Goal: Find specific page/section: Find specific page/section

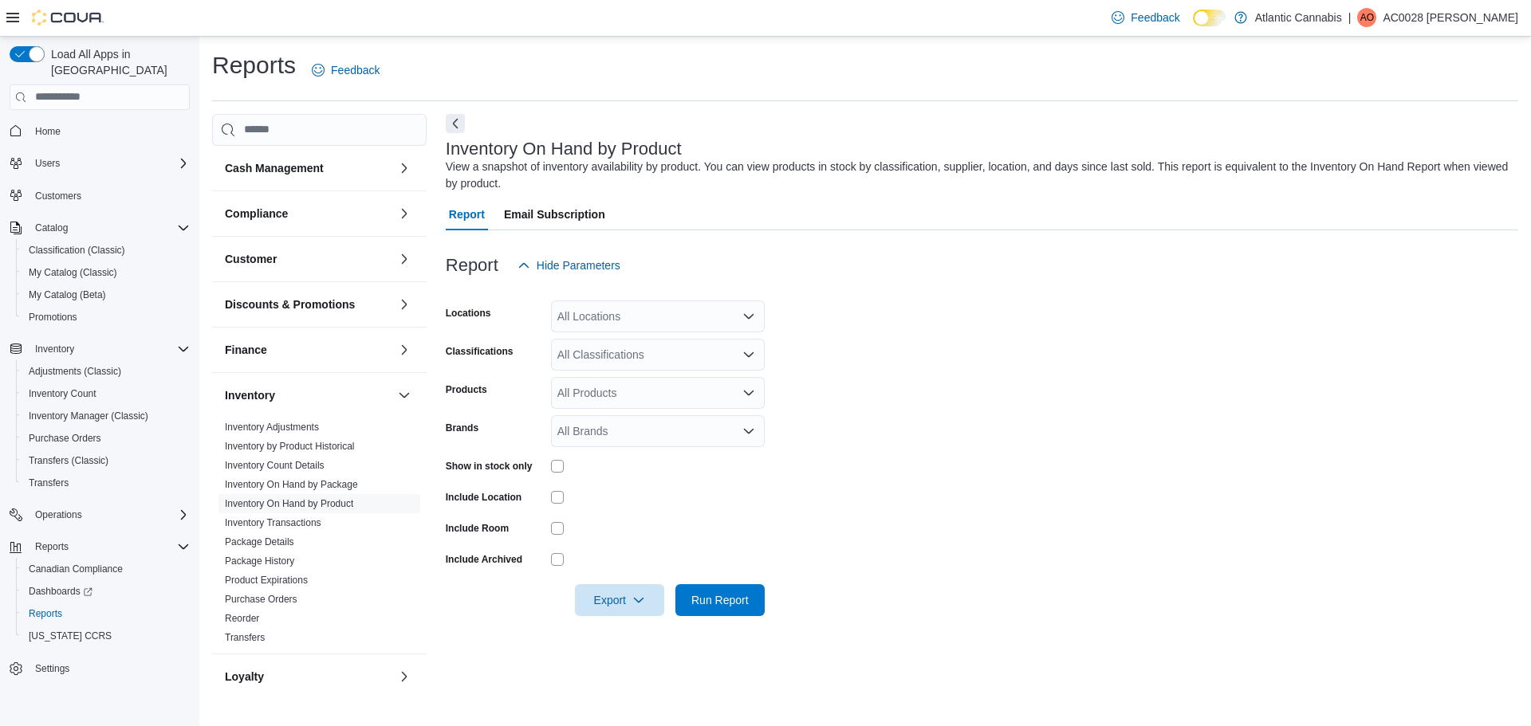
click at [944, 346] on form "Locations All Locations Classifications All Classifications Products All Produc…" at bounding box center [982, 448] width 1073 height 335
